Goal: Transaction & Acquisition: Book appointment/travel/reservation

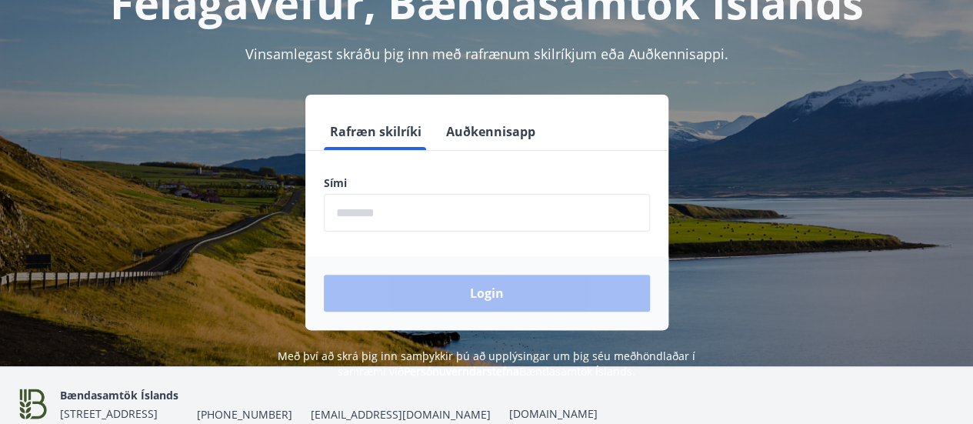
scroll to position [120, 0]
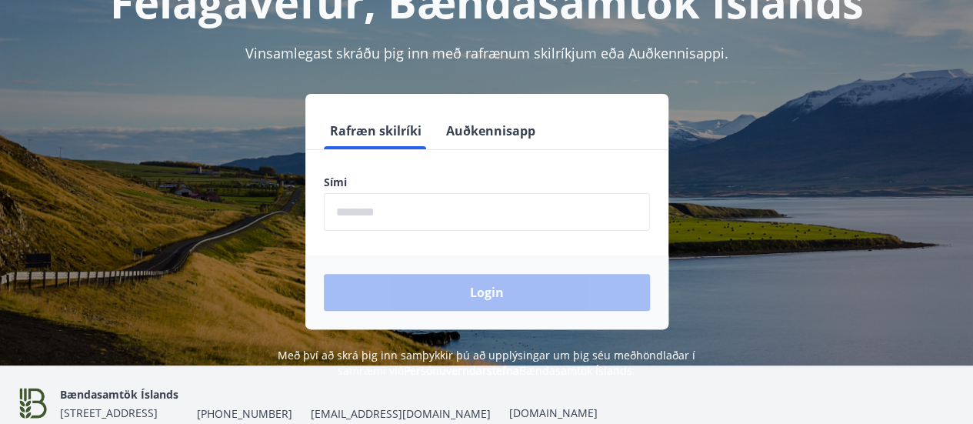
click at [432, 208] on input "phone" at bounding box center [487, 212] width 326 height 38
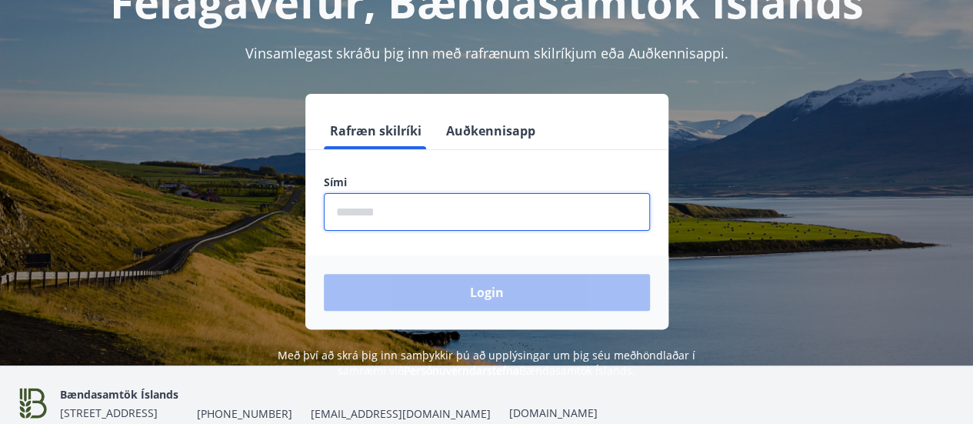
type input "********"
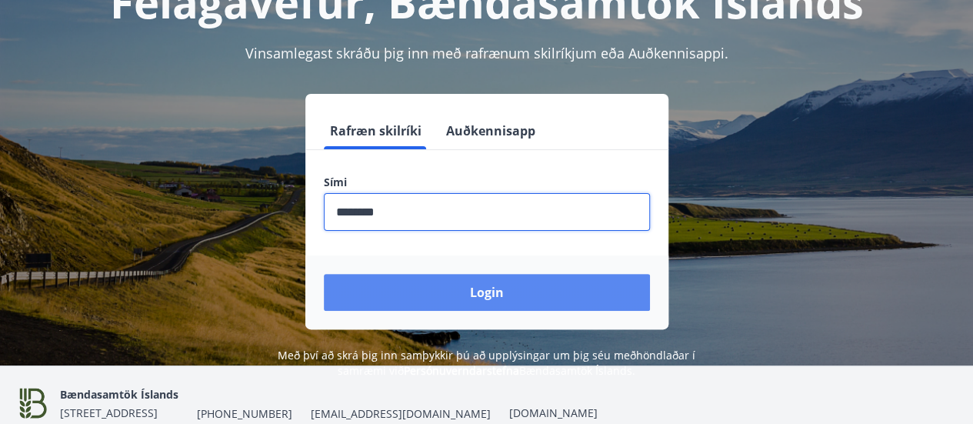
click at [441, 292] on button "Login" at bounding box center [487, 292] width 326 height 37
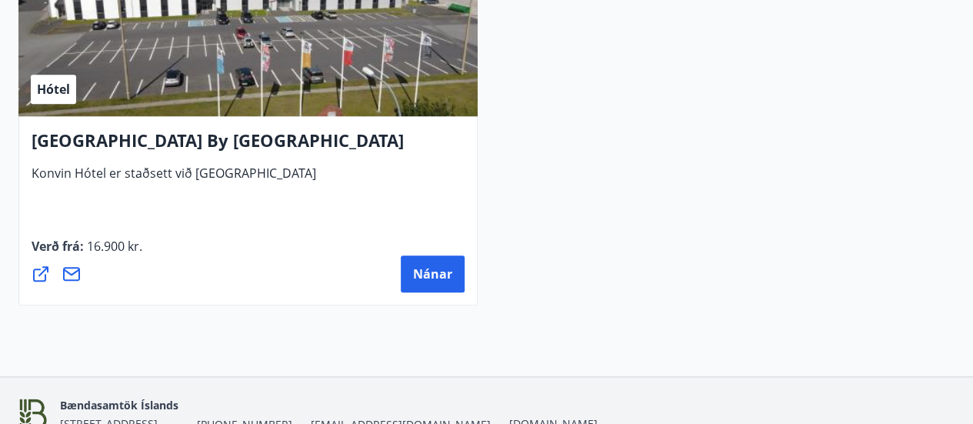
scroll to position [6569, 0]
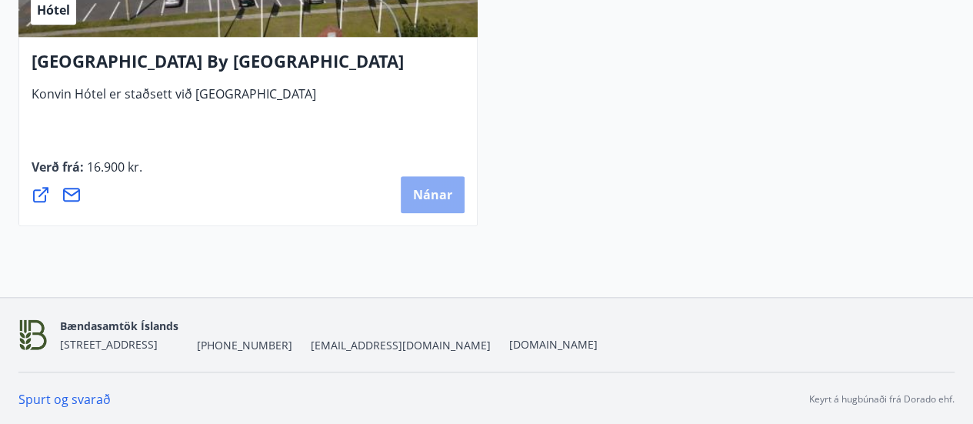
click at [447, 182] on button "Nánar" at bounding box center [433, 194] width 64 height 37
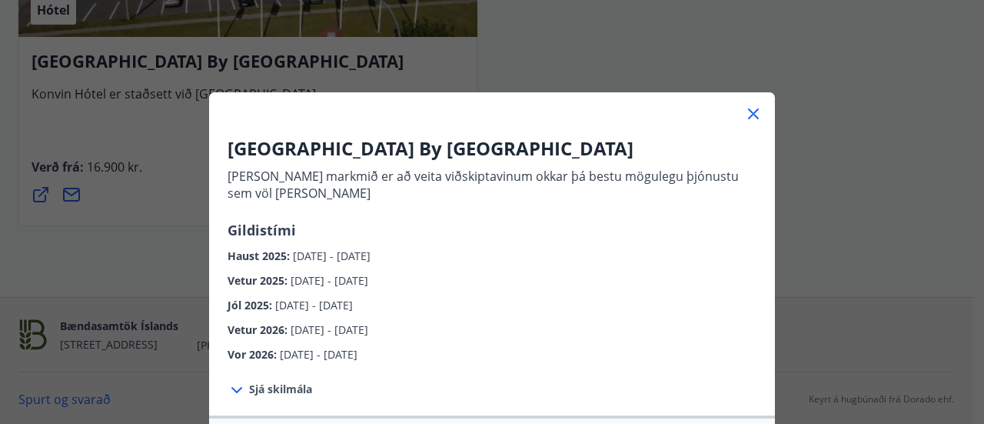
click at [528, 244] on div "Haust 2025 : [DATE] - [DATE]" at bounding box center [492, 252] width 529 height 25
click at [231, 391] on icon at bounding box center [236, 390] width 11 height 6
click at [229, 391] on icon at bounding box center [237, 390] width 18 height 18
click at [749, 116] on icon at bounding box center [753, 113] width 11 height 11
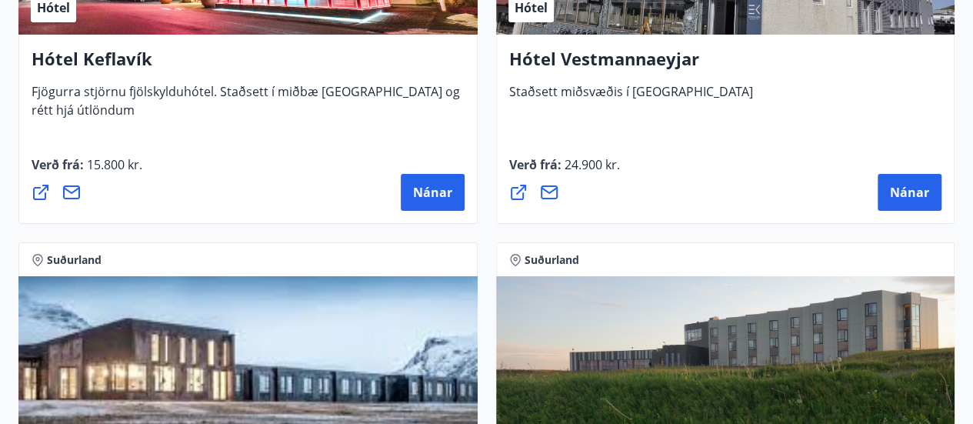
scroll to position [5682, 0]
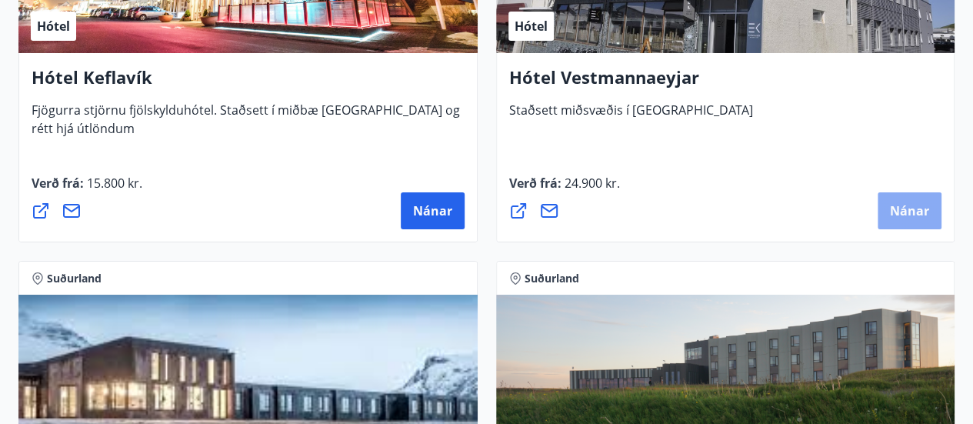
click at [901, 211] on span "Nánar" at bounding box center [909, 210] width 39 height 17
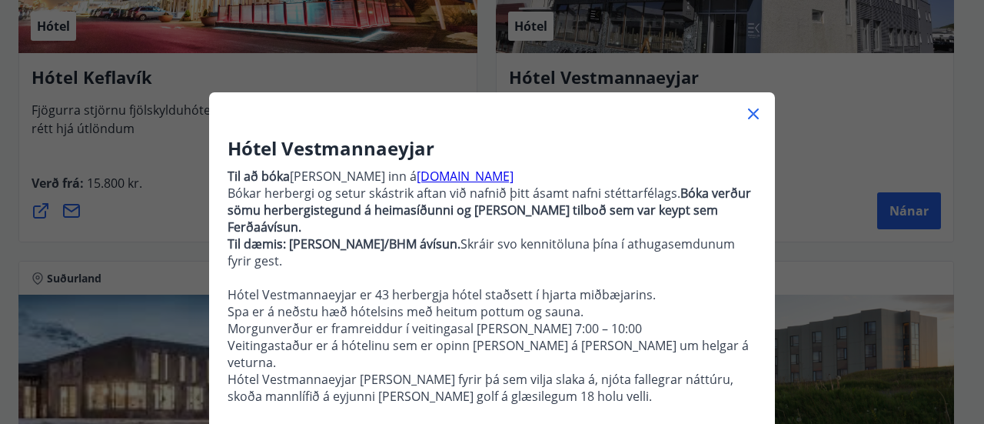
click at [747, 115] on icon at bounding box center [753, 114] width 18 height 18
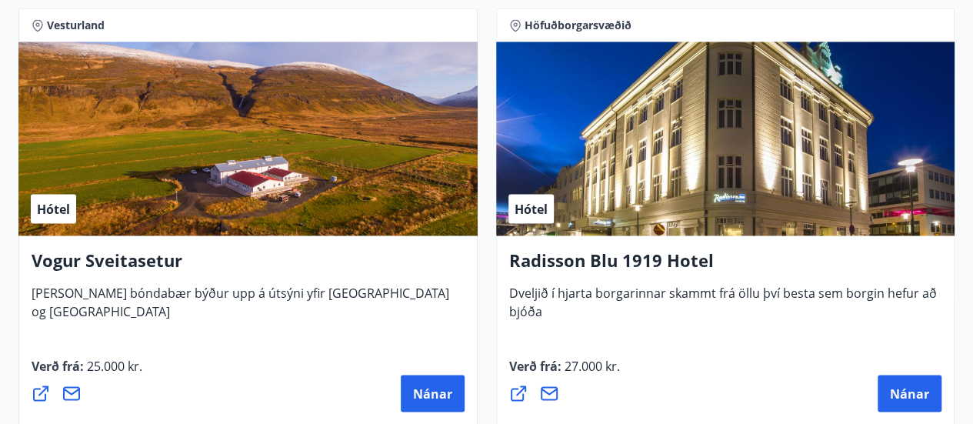
scroll to position [4212, 0]
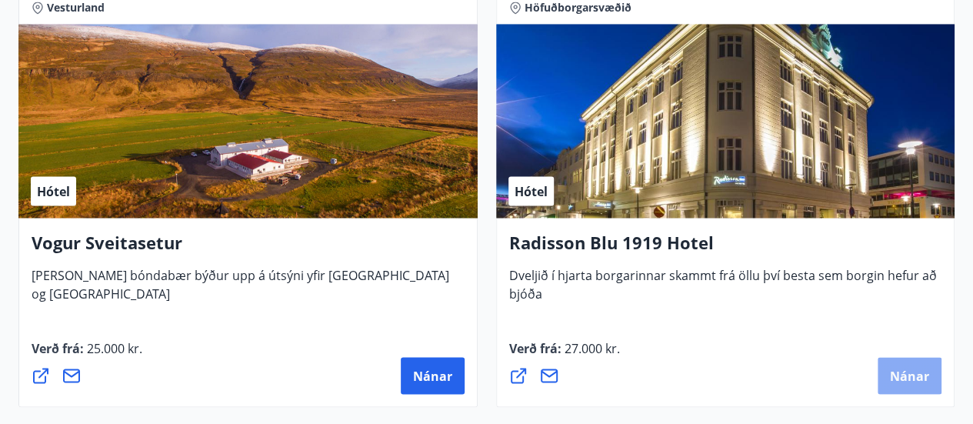
click at [912, 370] on span "Nánar" at bounding box center [909, 375] width 39 height 17
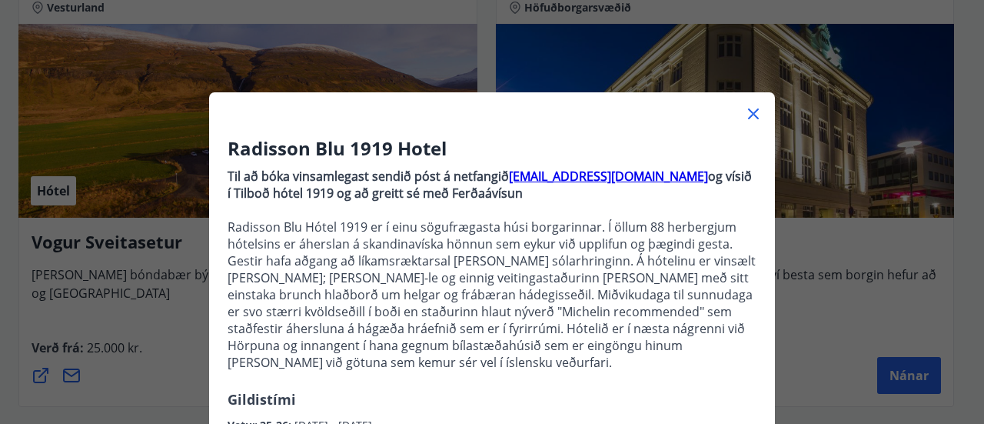
click at [319, 377] on p "Til að bóka vinsamlegast sendið póst á netfangið [EMAIL_ADDRESS][DOMAIN_NAME] o…" at bounding box center [492, 275] width 529 height 228
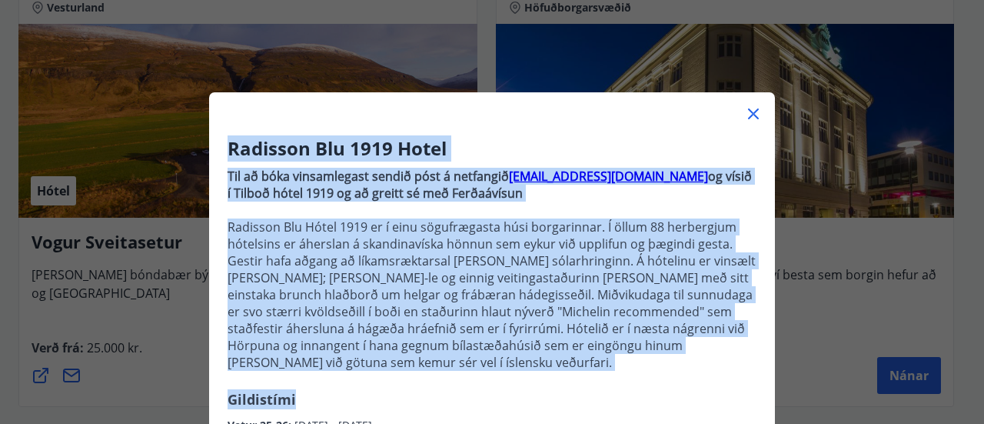
drag, startPoint x: 286, startPoint y: 390, endPoint x: 748, endPoint y: 115, distance: 538.0
click at [748, 115] on icon at bounding box center [753, 113] width 11 height 11
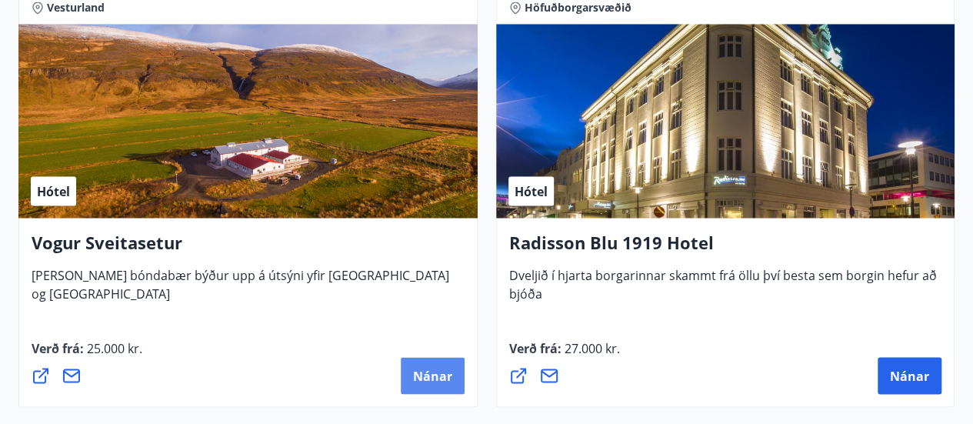
click at [421, 370] on span "Nánar" at bounding box center [432, 375] width 39 height 17
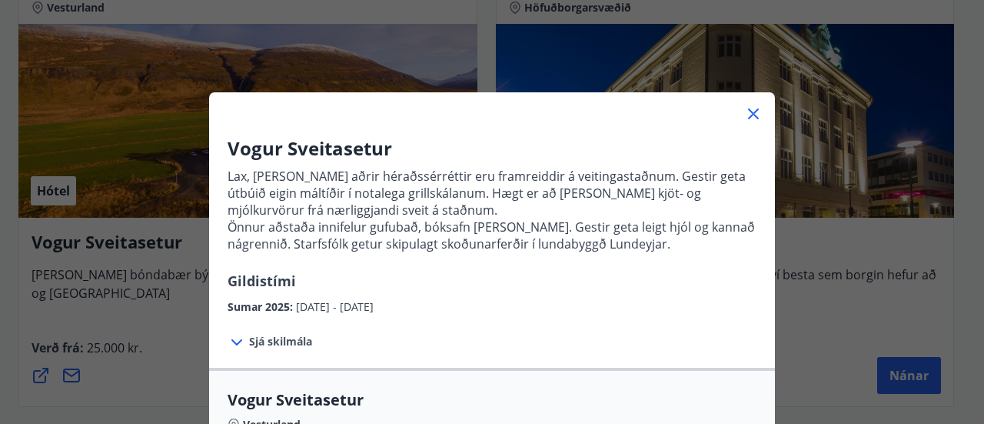
click at [748, 115] on icon at bounding box center [753, 113] width 11 height 11
